Goal: Contribute content

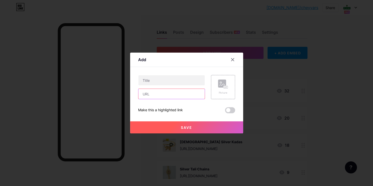
click at [144, 94] on input "text" at bounding box center [171, 94] width 66 height 10
paste input "[URL][DOMAIN_NAME]"
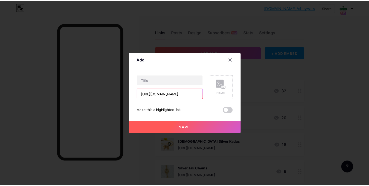
scroll to position [0, 123]
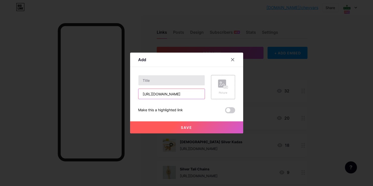
type input "[URL][DOMAIN_NAME]"
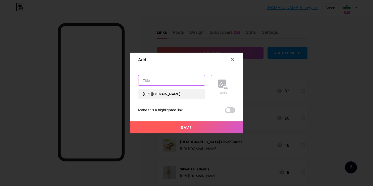
click at [149, 79] on input "text" at bounding box center [171, 80] width 66 height 10
type input "Casting Drops Earrings"
click at [215, 92] on div "Picture" at bounding box center [223, 87] width 24 height 24
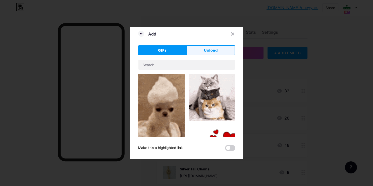
click at [205, 48] on span "Upload" at bounding box center [211, 50] width 14 height 5
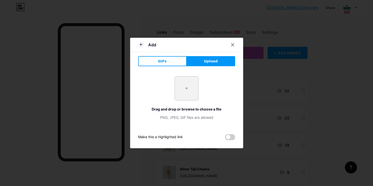
click at [178, 92] on input "file" at bounding box center [187, 88] width 24 height 24
type input "C:\fakepath\-OWp4mEJ0U9bhVwlV-7P.jpg"
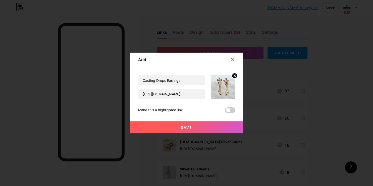
click at [188, 126] on span "Save" at bounding box center [186, 127] width 11 height 4
